Goal: Check status: Check status

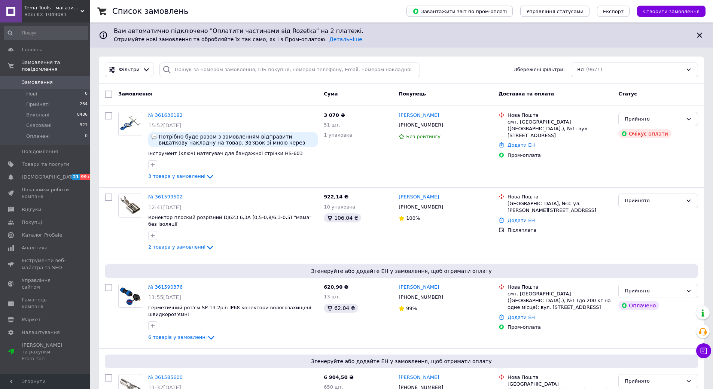
click at [35, 79] on span "Замовлення" at bounding box center [37, 82] width 31 height 7
click at [166, 116] on link "№ 361636182" at bounding box center [165, 115] width 34 height 6
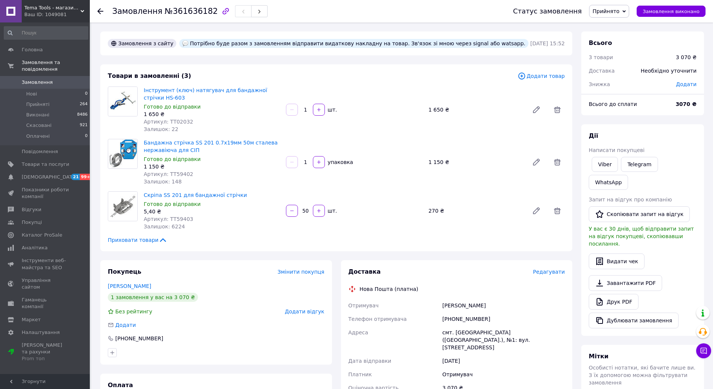
click at [36, 79] on span "Замовлення" at bounding box center [37, 82] width 31 height 7
